Goal: Task Accomplishment & Management: Manage account settings

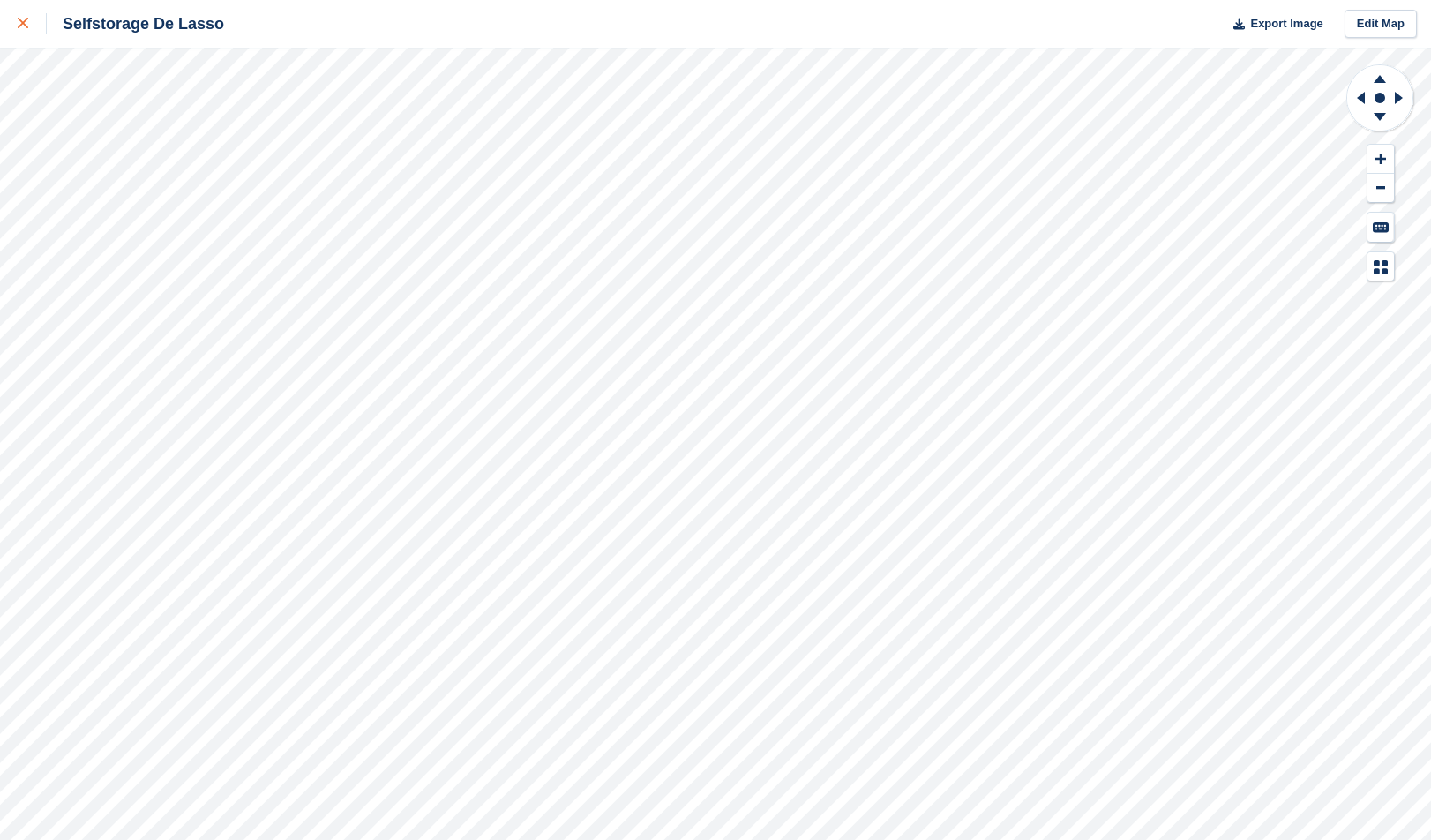
click at [27, 23] on icon at bounding box center [22, 22] width 11 height 11
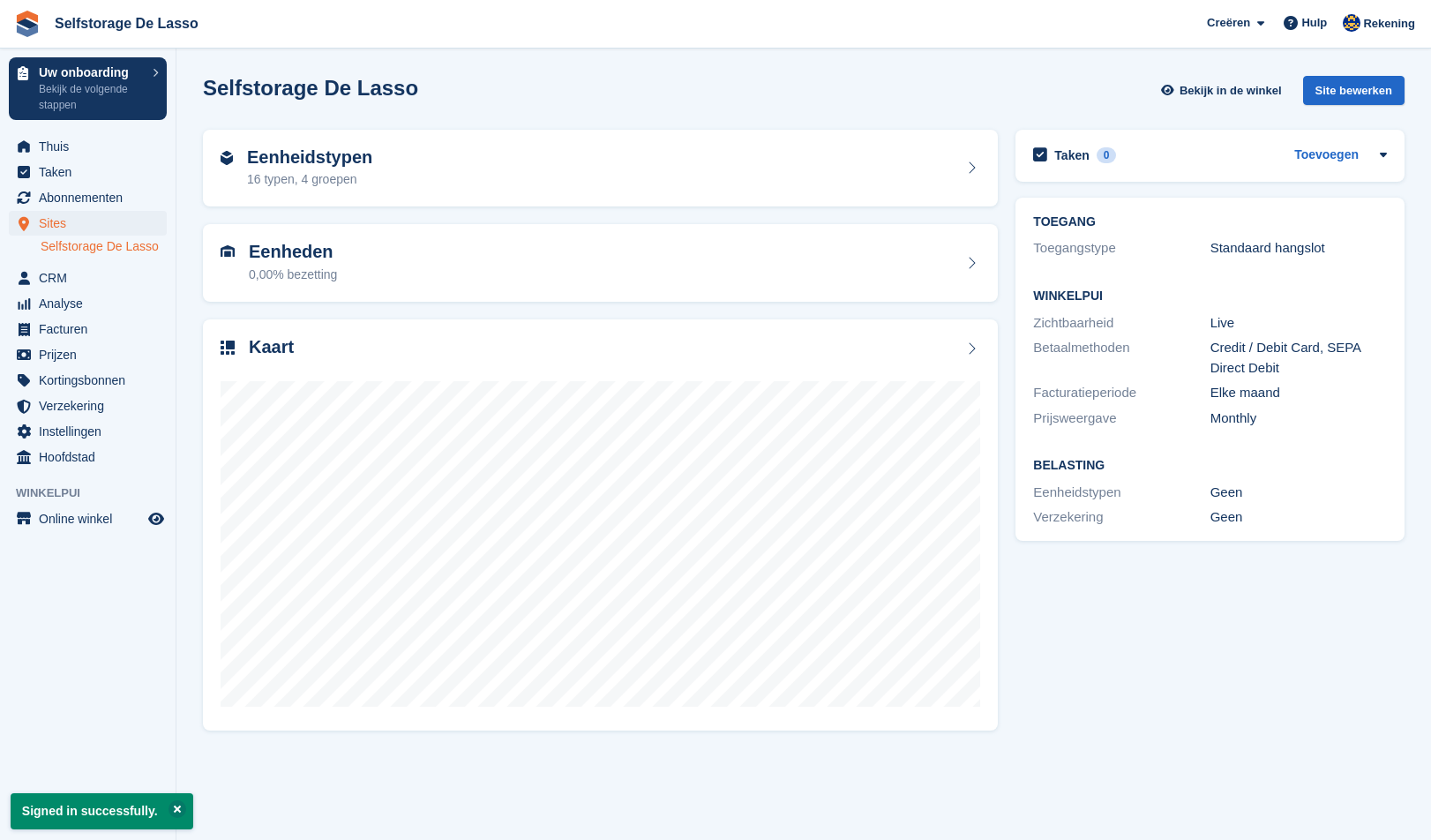
click at [87, 250] on link "Selfstorage De Lasso" at bounding box center [103, 246] width 126 height 16
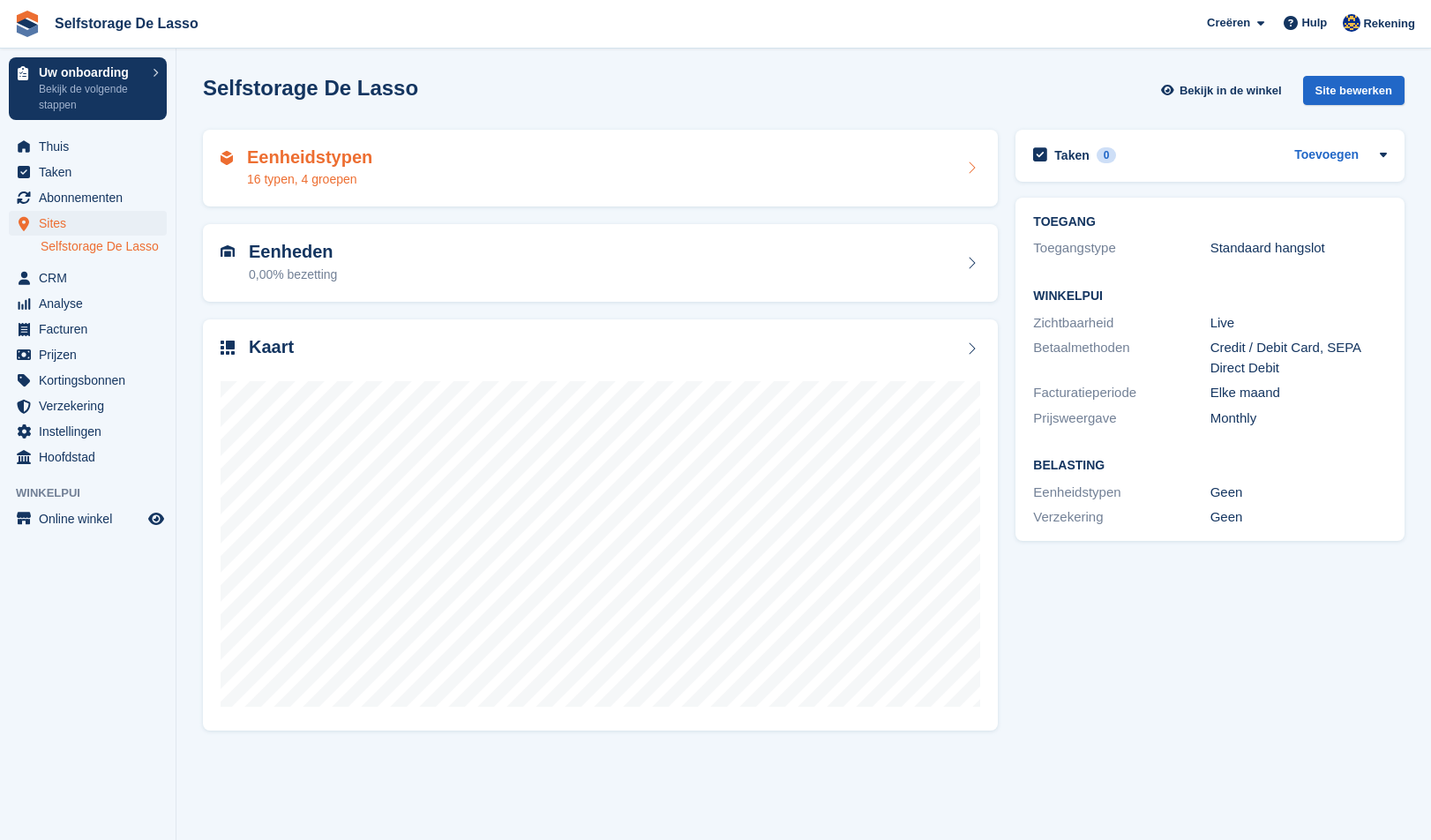
click at [316, 155] on h2 "Eenheidstypen" at bounding box center [309, 157] width 125 height 20
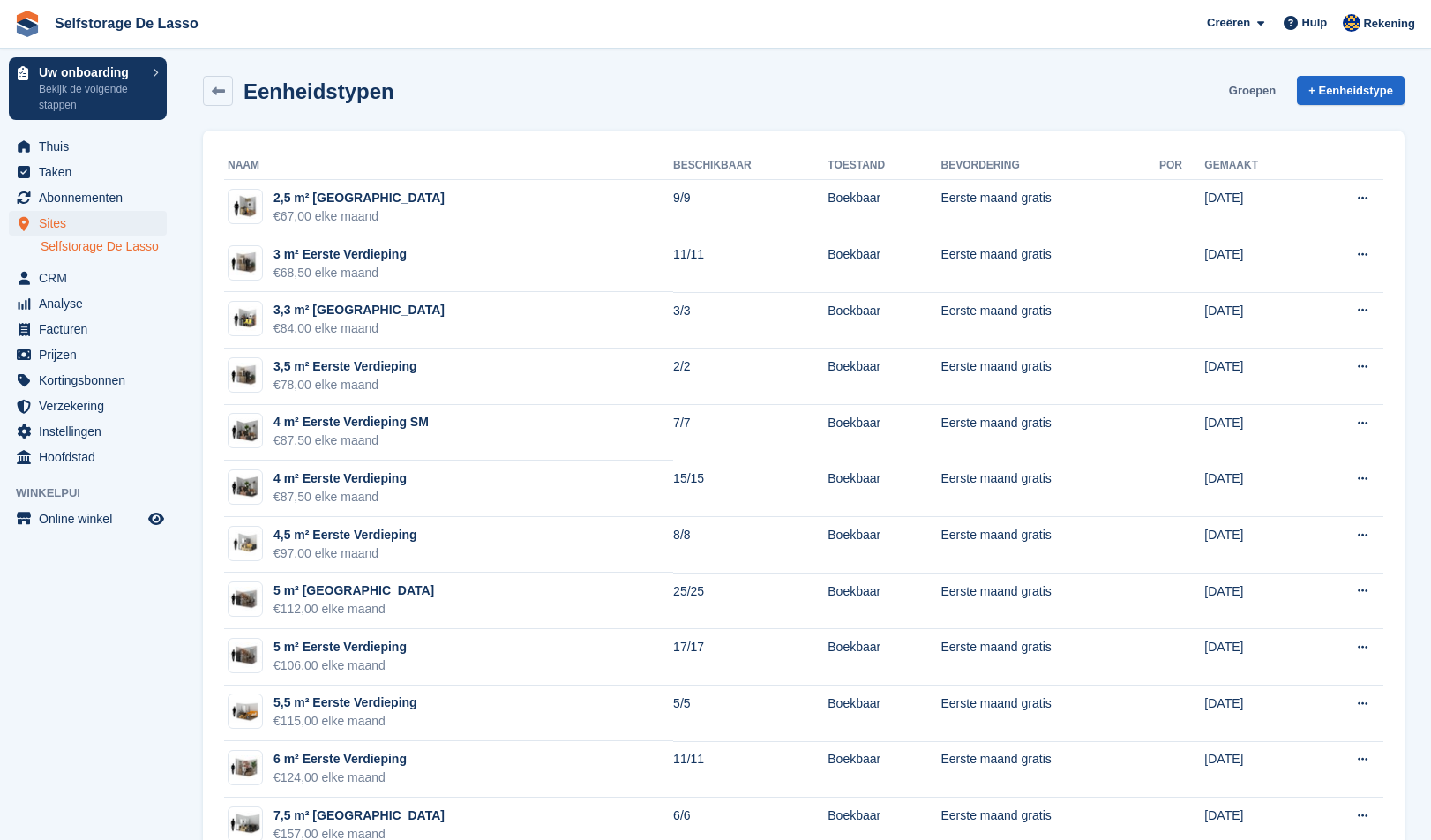
click at [1245, 91] on link "Groepen" at bounding box center [1251, 90] width 61 height 29
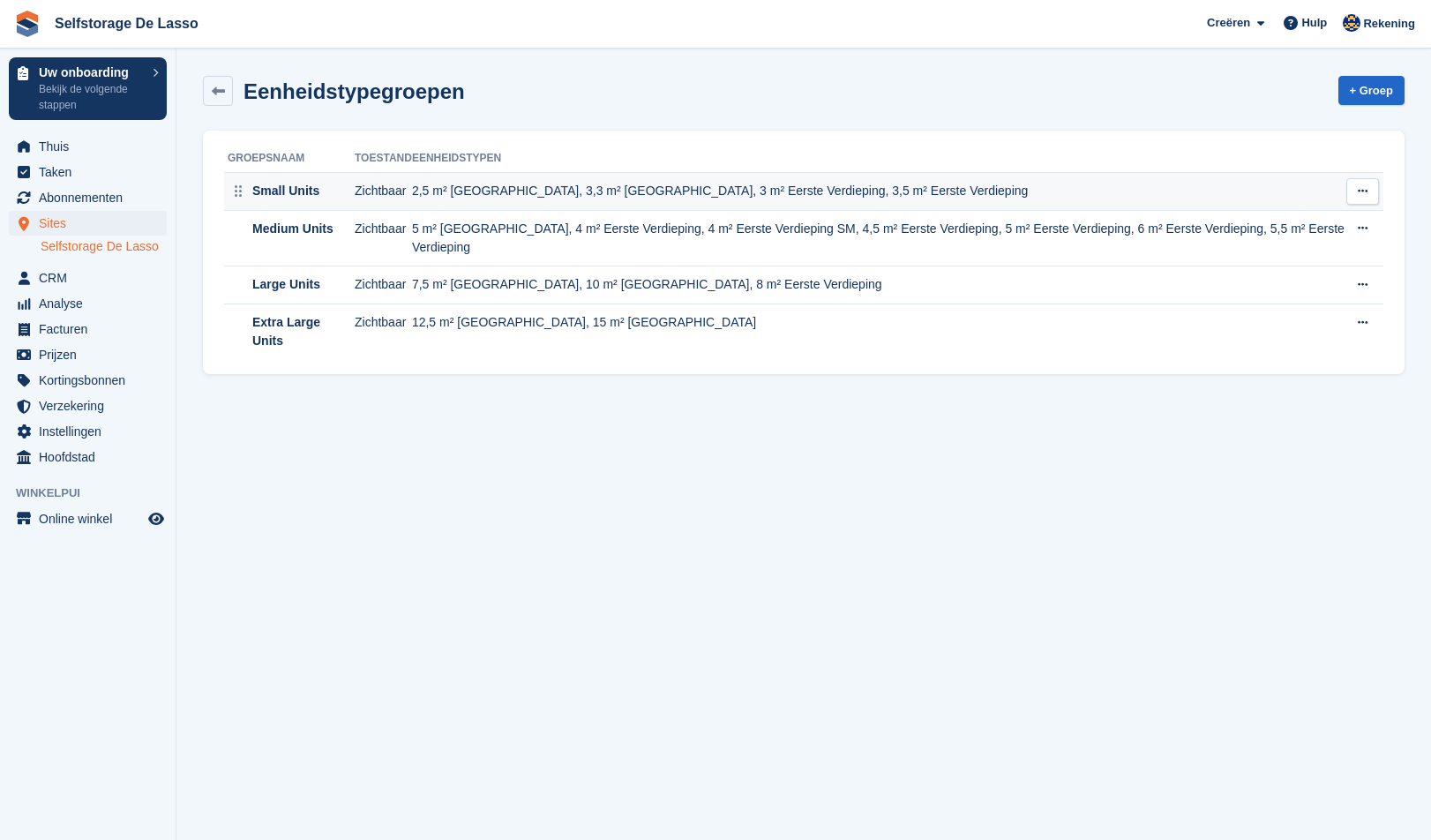
click at [1358, 194] on icon at bounding box center [1362, 191] width 10 height 12
click at [1297, 231] on p "Groep bewerken" at bounding box center [1294, 226] width 154 height 23
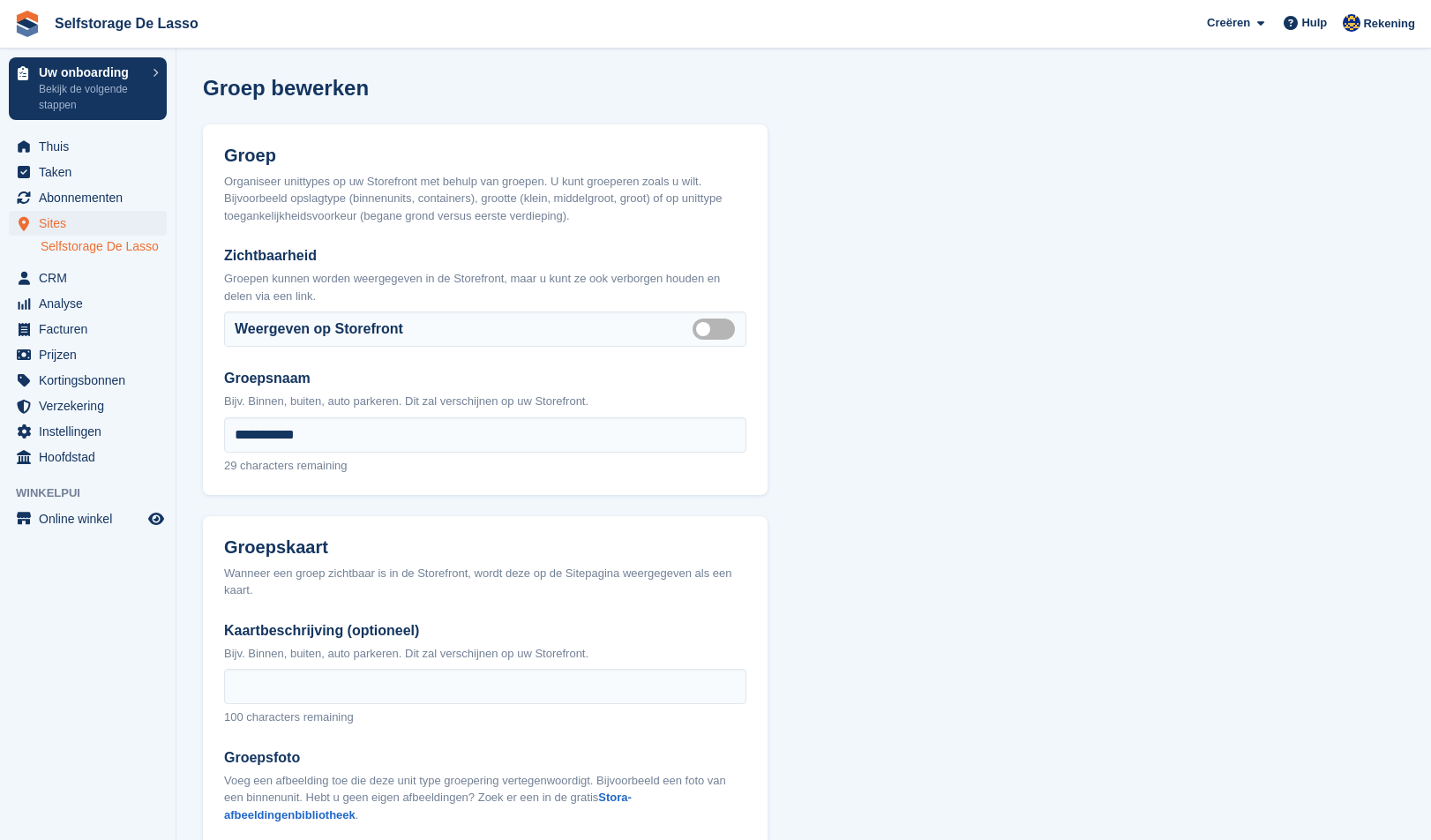
click at [81, 251] on link "Selfstorage De Lasso" at bounding box center [103, 246] width 126 height 16
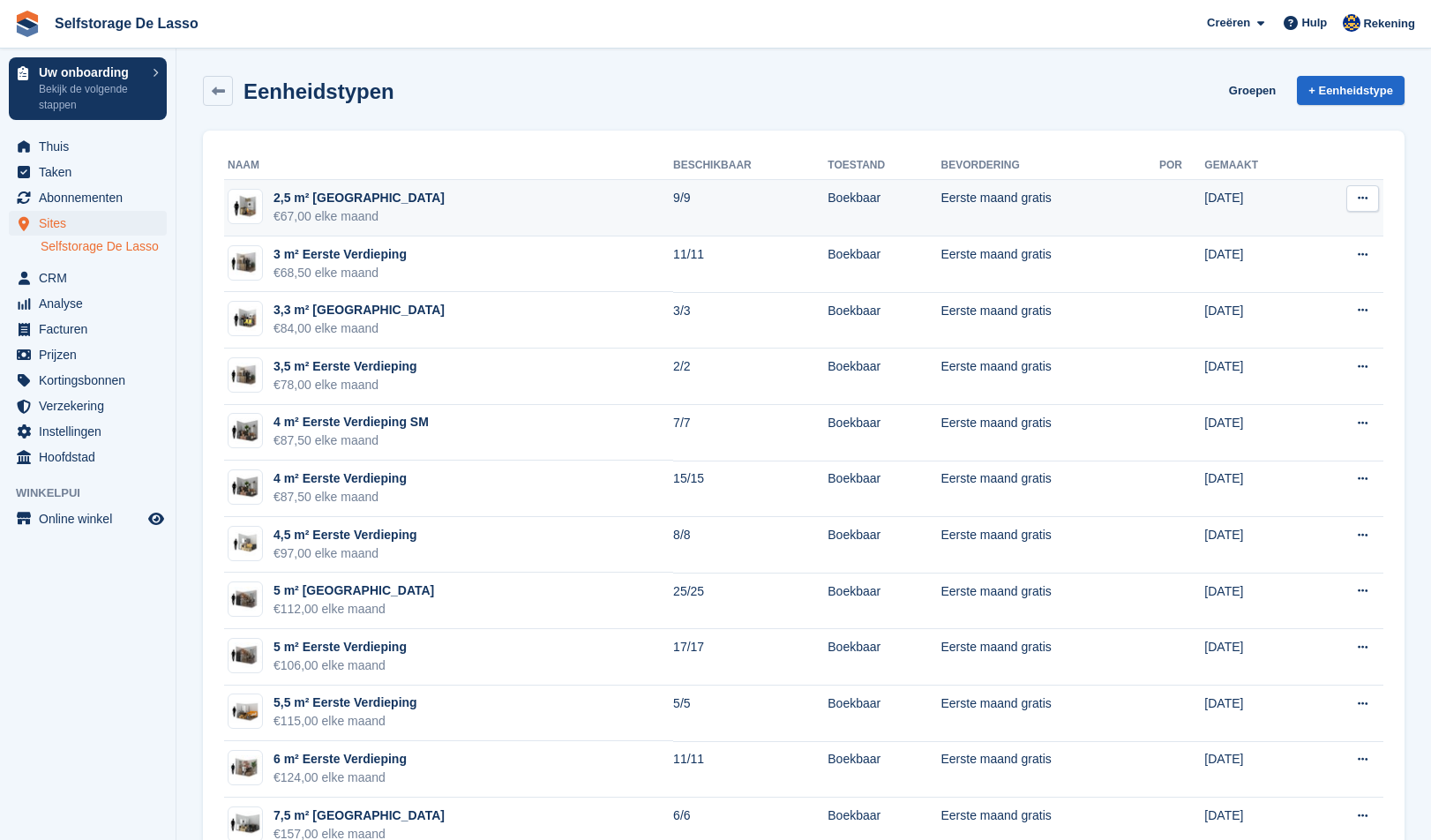
click at [337, 204] on div "2,5 m² Begane Grond" at bounding box center [358, 197] width 171 height 18
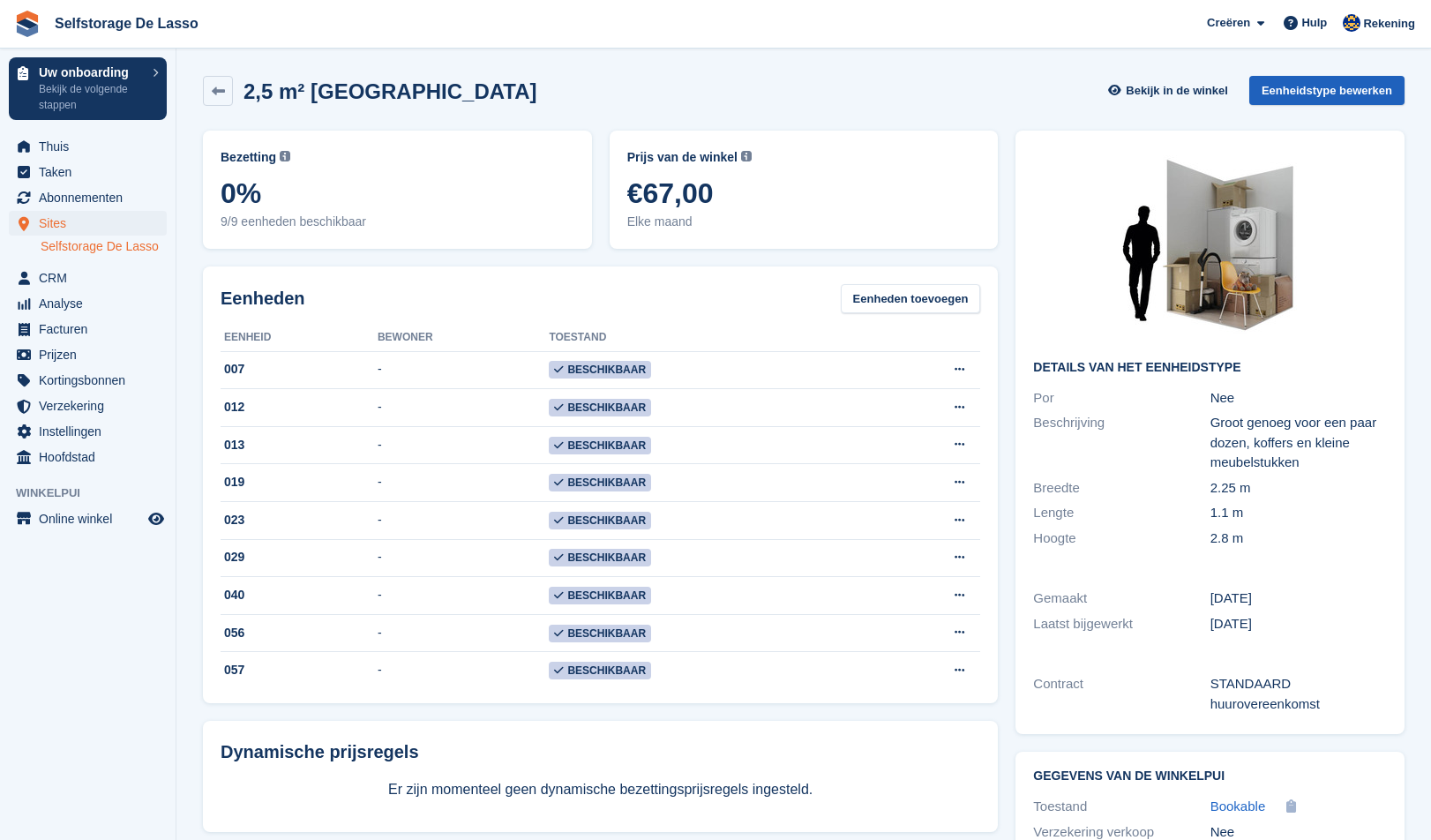
click at [1310, 91] on link "Eenheidstype bewerken" at bounding box center [1326, 90] width 156 height 29
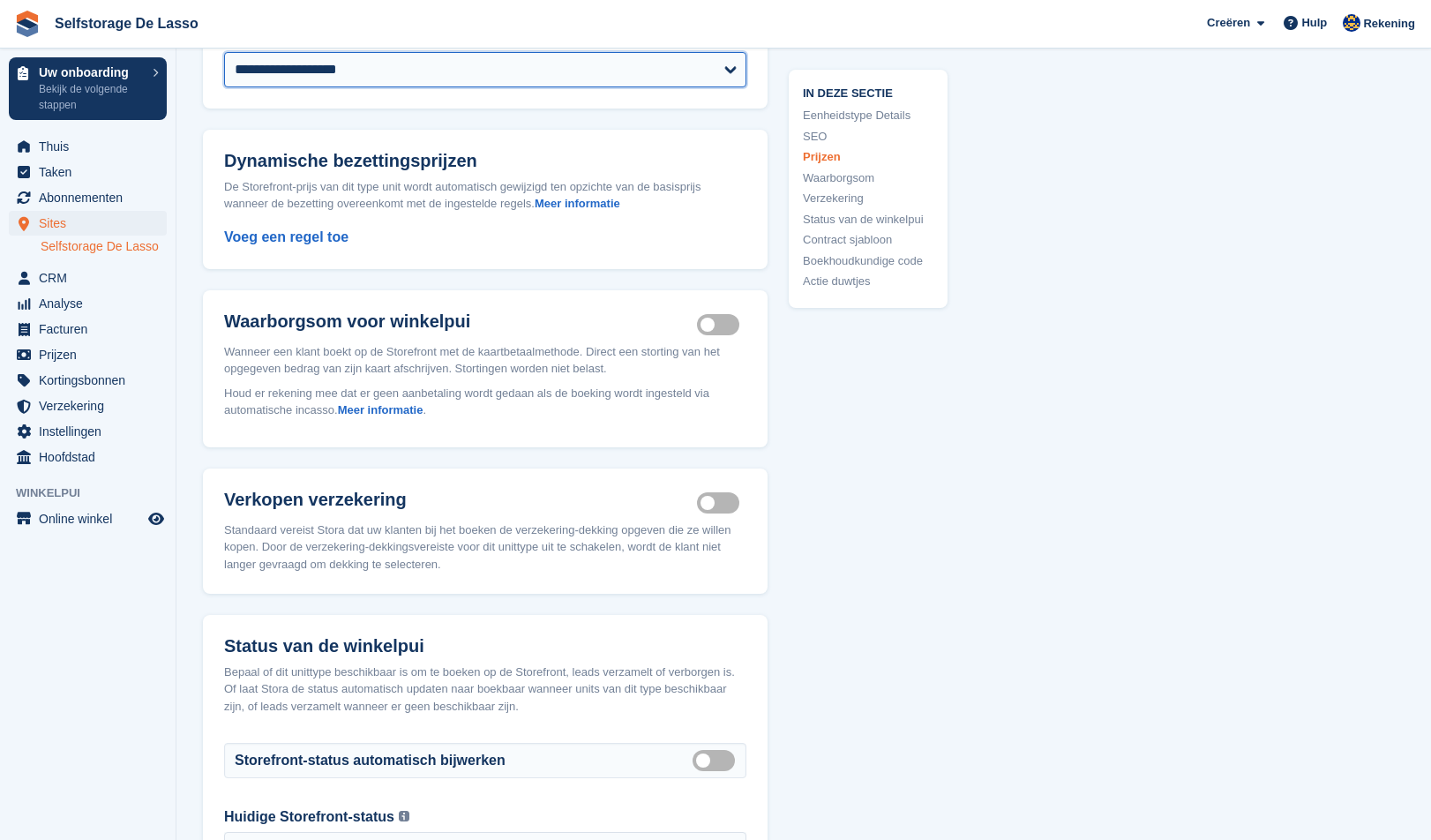
scroll to position [1862, 0]
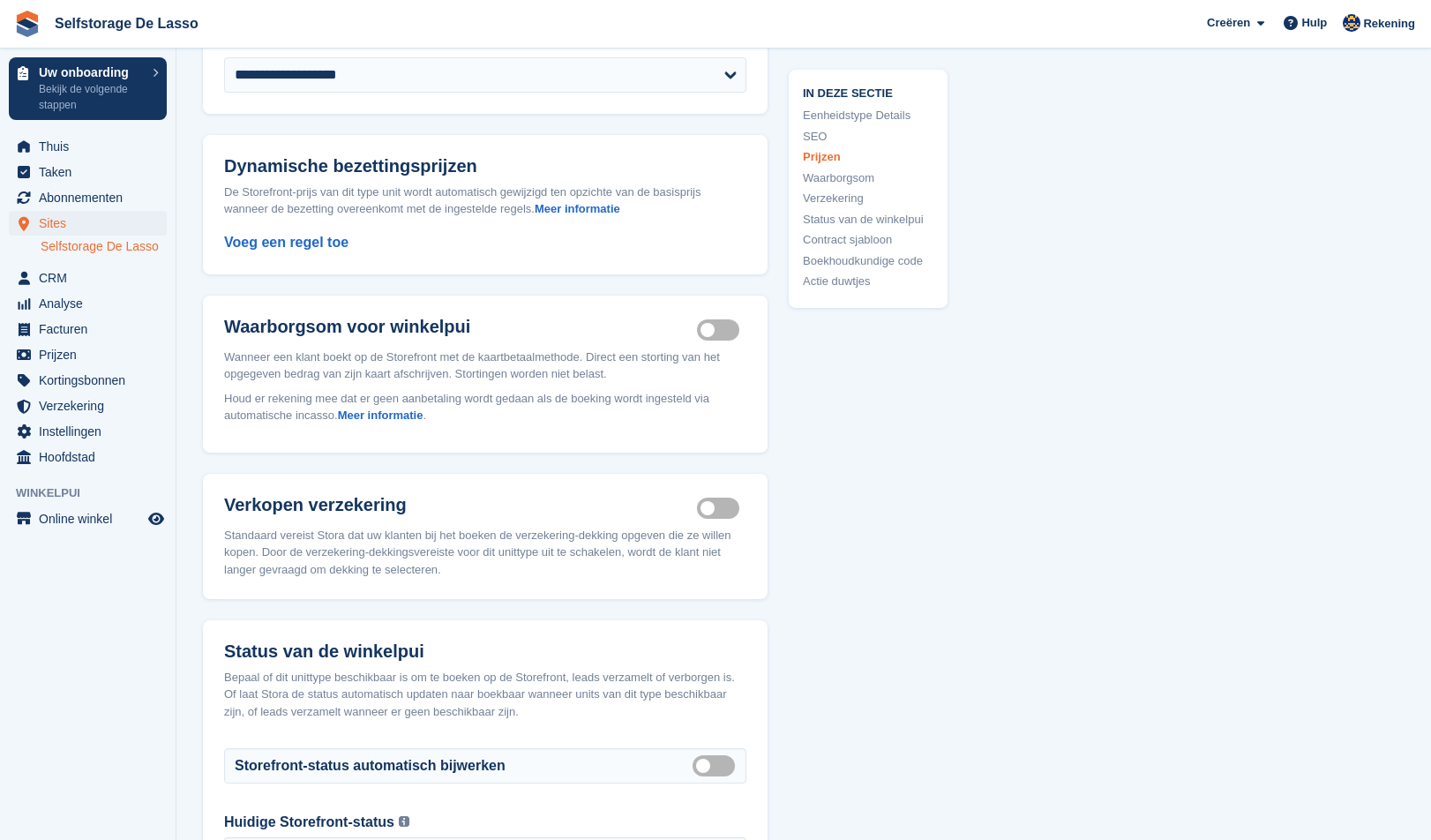
click at [308, 383] on p "Wanneer een klant boekt op de Storefront met de kaartbetaalmethode. Direct een …" at bounding box center [484, 365] width 522 height 35
click at [456, 383] on p "Wanneer een klant boekt op de Storefront met de kaartbetaalmethode. Direct een …" at bounding box center [484, 365] width 522 height 35
click at [382, 422] on link "Meer informatie" at bounding box center [380, 415] width 86 height 13
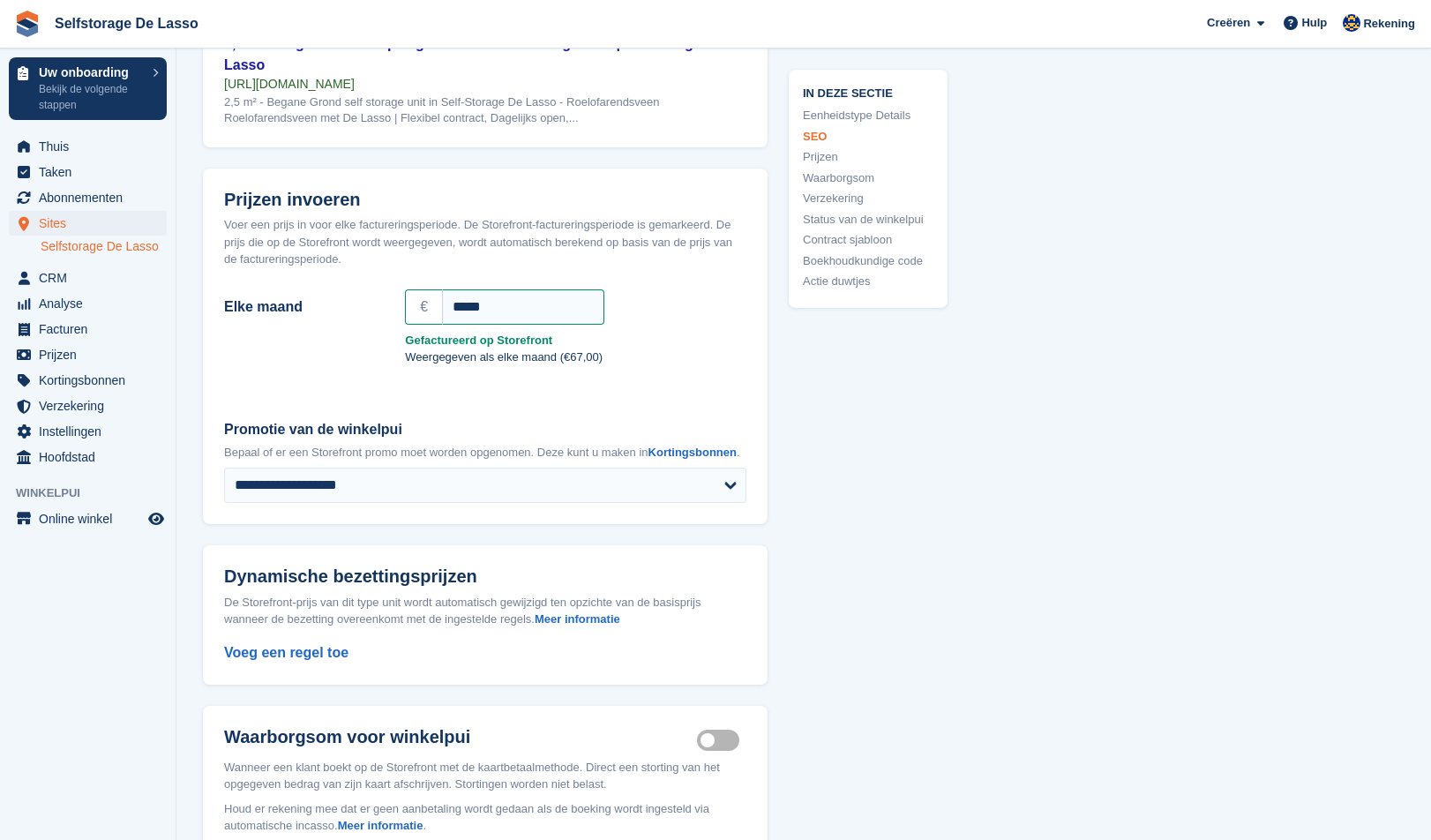
scroll to position [1456, 0]
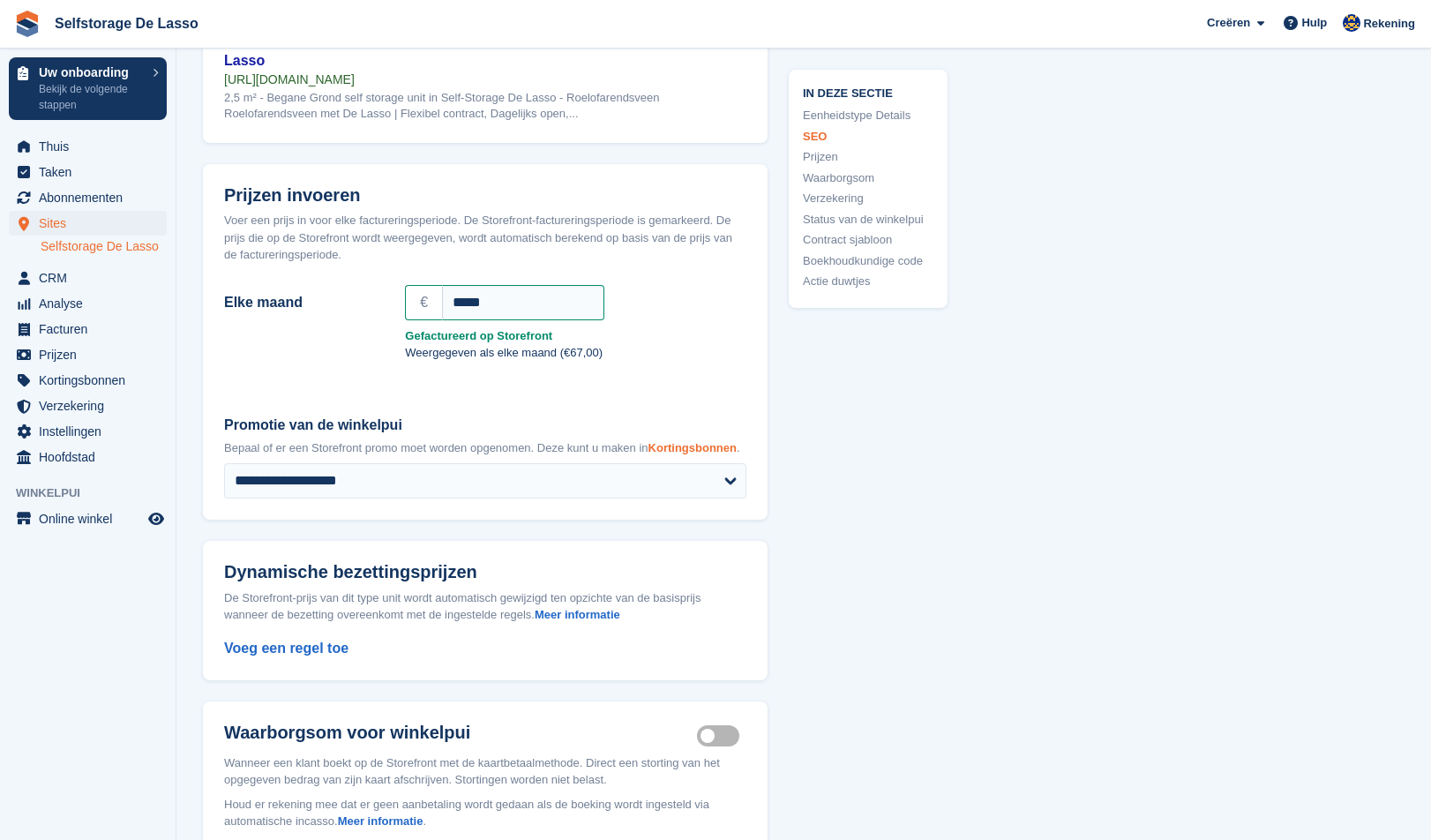
click at [649, 455] on link "Kortingsbonnen" at bounding box center [693, 448] width 88 height 13
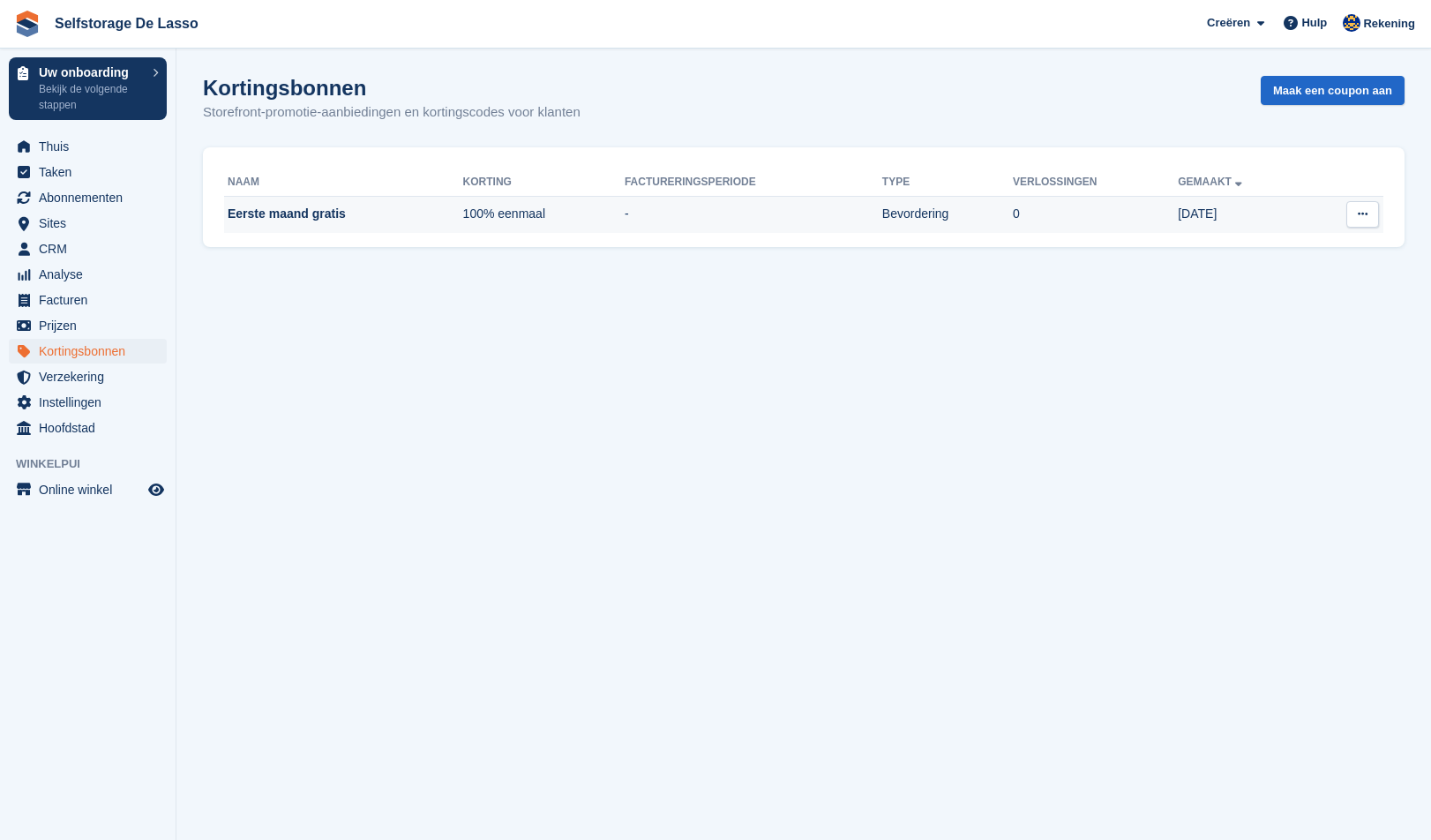
click at [310, 209] on td "Eerste maand gratis" at bounding box center [343, 214] width 239 height 37
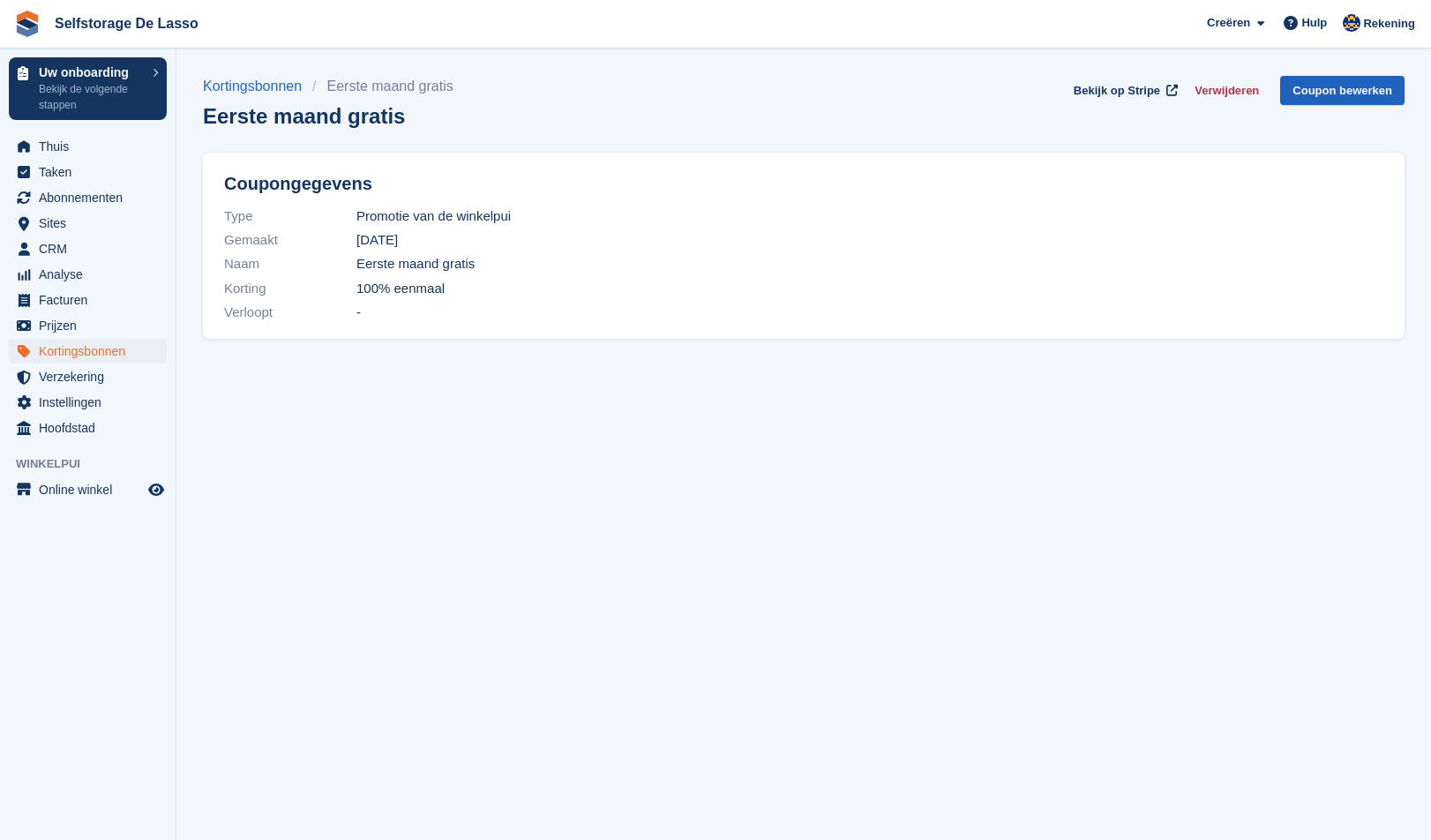
click at [1332, 88] on link "Coupon bewerken" at bounding box center [1342, 90] width 124 height 29
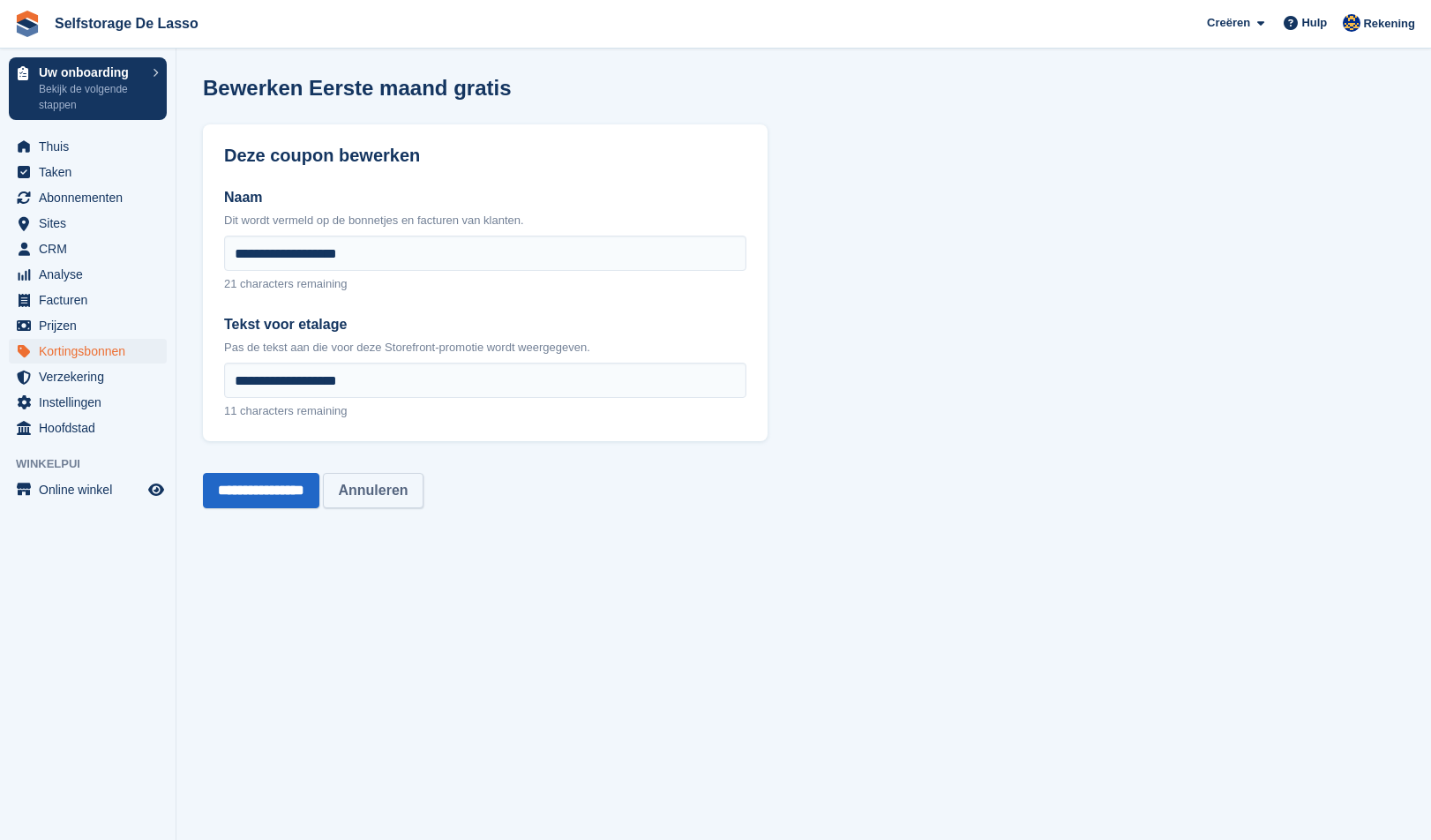
click at [407, 497] on link "Annuleren" at bounding box center [373, 490] width 100 height 36
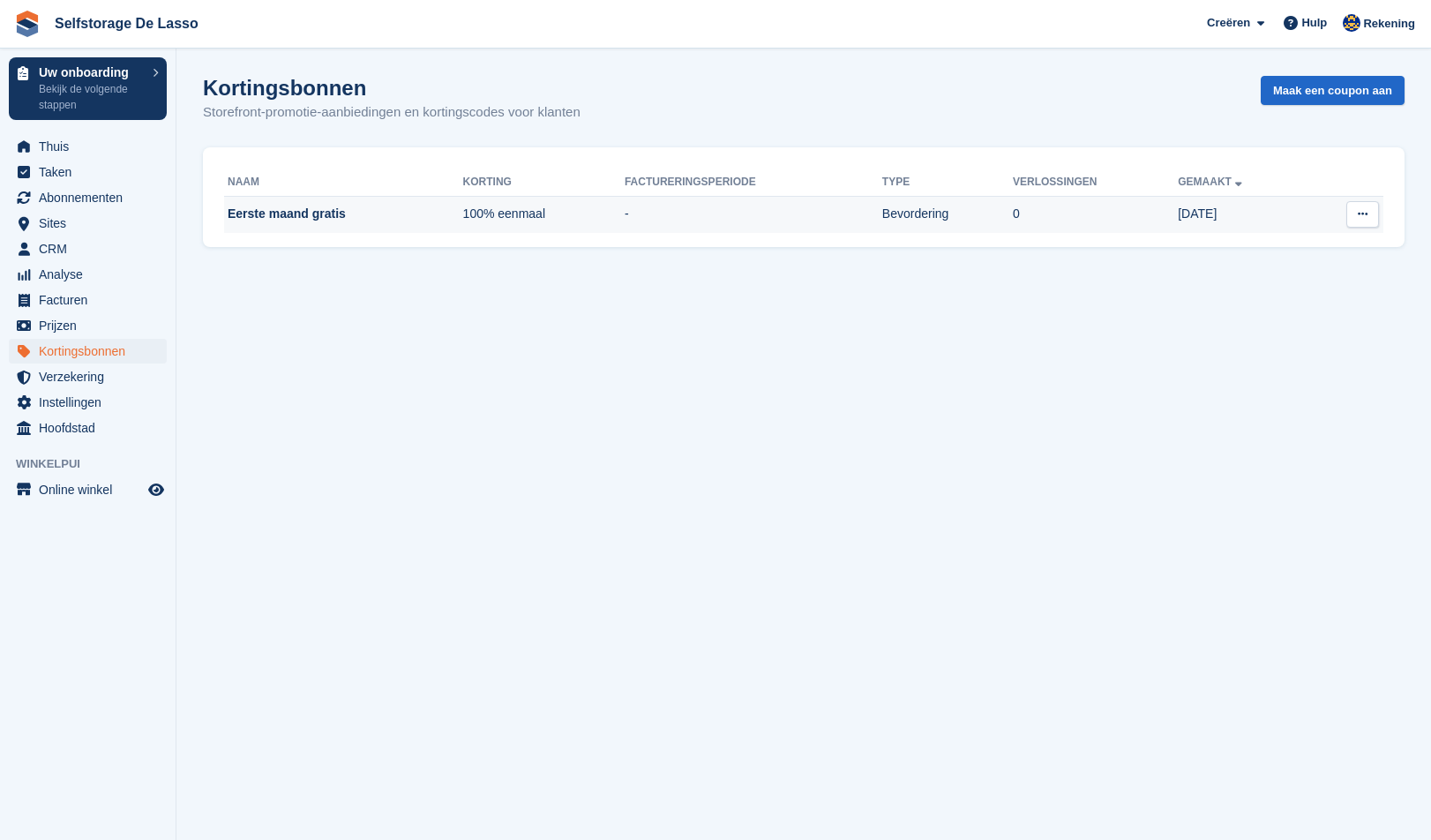
click at [500, 217] on td "100% eenmaal" at bounding box center [544, 214] width 161 height 37
click at [1366, 220] on button at bounding box center [1362, 214] width 33 height 27
click at [1296, 277] on p "Coupon bewerken" at bounding box center [1294, 272] width 154 height 23
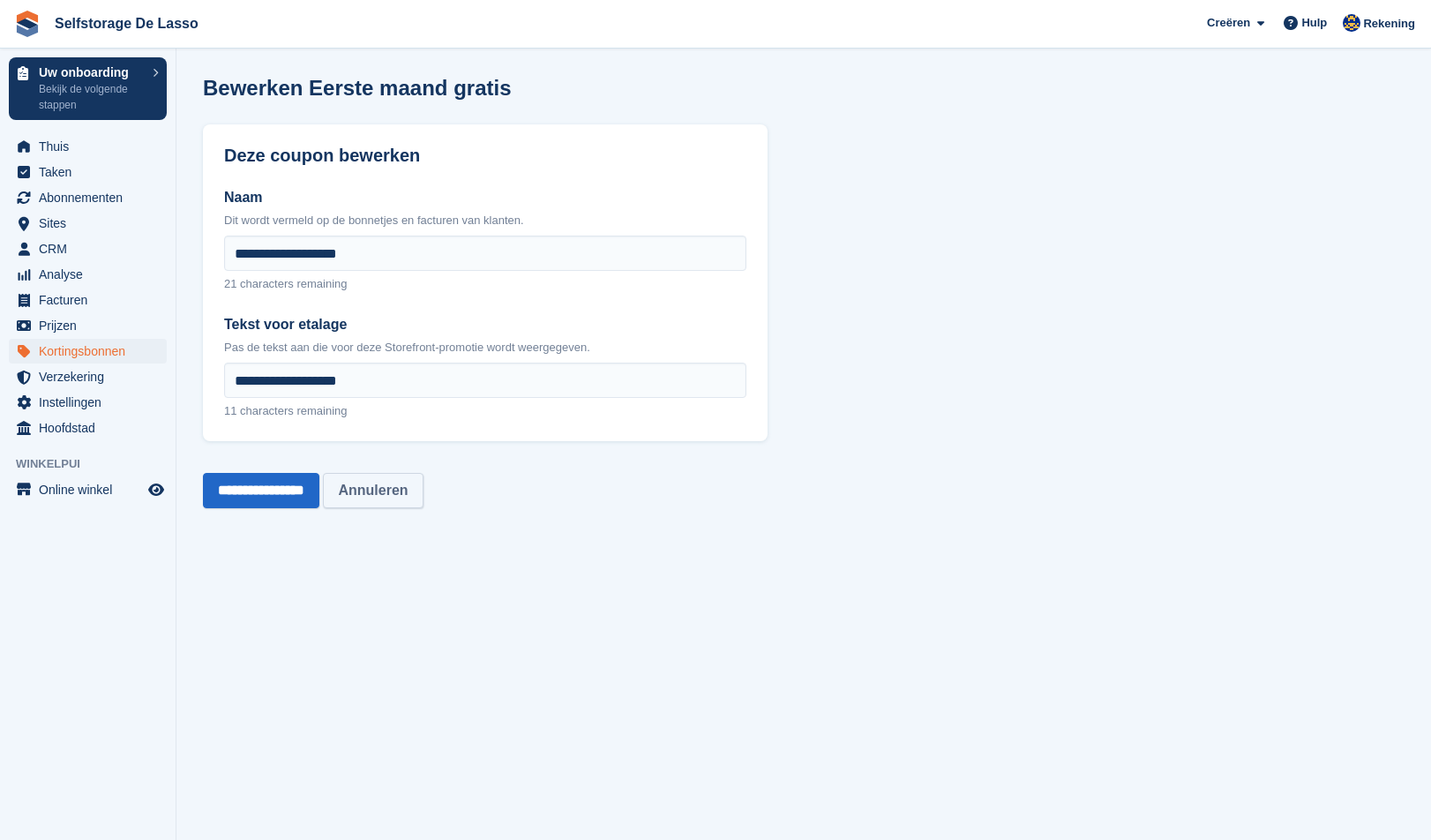
click at [407, 490] on link "Annuleren" at bounding box center [373, 490] width 100 height 36
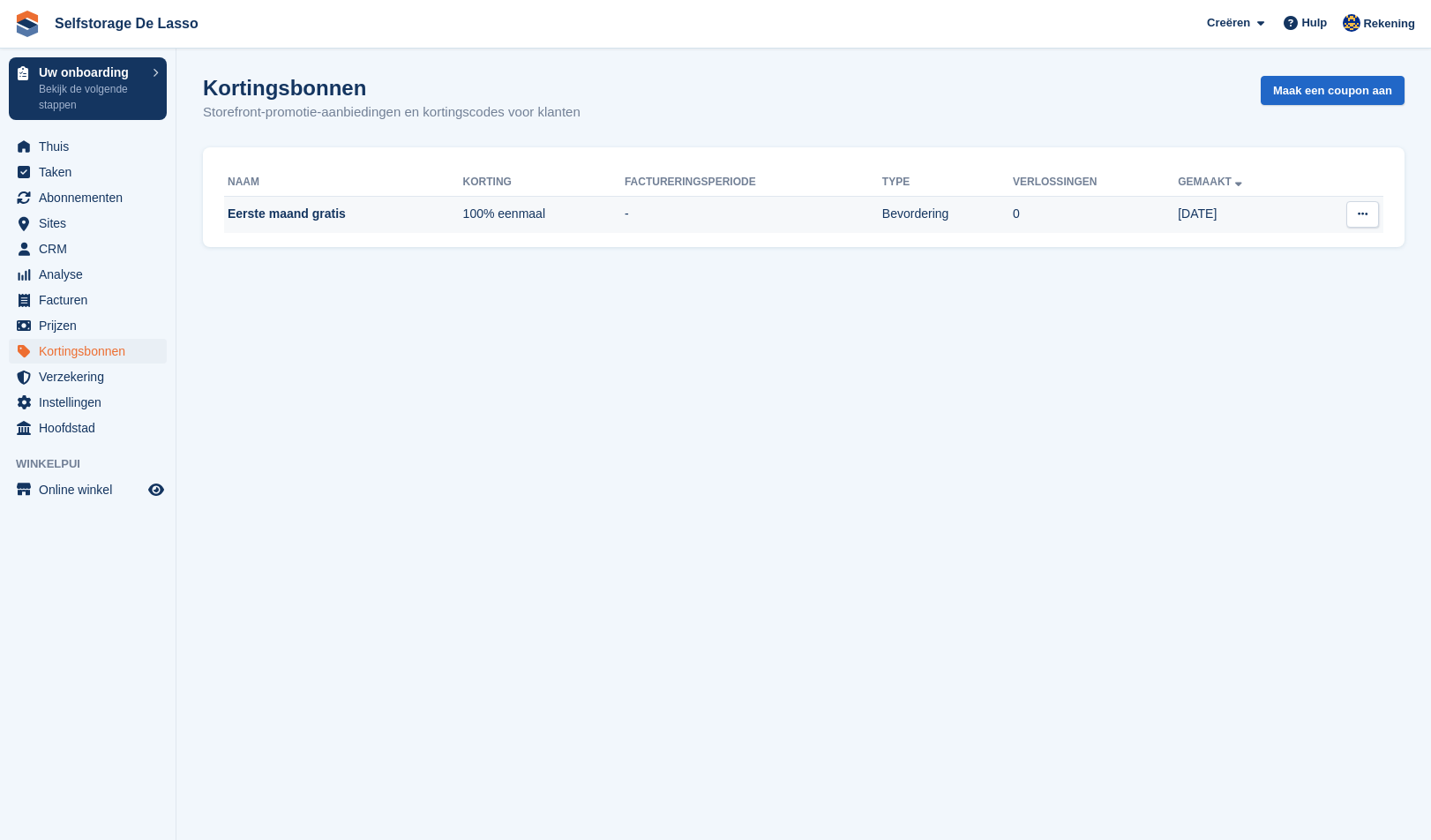
click at [1366, 224] on button at bounding box center [1362, 214] width 33 height 27
click at [1260, 248] on p "Bekijk op Stripe" at bounding box center [1294, 249] width 154 height 23
